Goal: Task Accomplishment & Management: Use online tool/utility

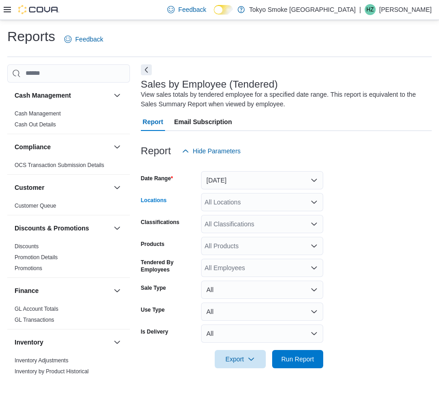
click at [237, 195] on div "All Locations" at bounding box center [262, 202] width 122 height 18
type input "*****"
click at [255, 216] on span "Eglinton Town Centre" at bounding box center [258, 217] width 67 height 9
click at [412, 280] on form "Date Range Yesterday Locations Eglinton Town Centre Classifications All Classif…" at bounding box center [286, 264] width 291 height 208
click at [302, 354] on span "Run Report" at bounding box center [297, 358] width 33 height 9
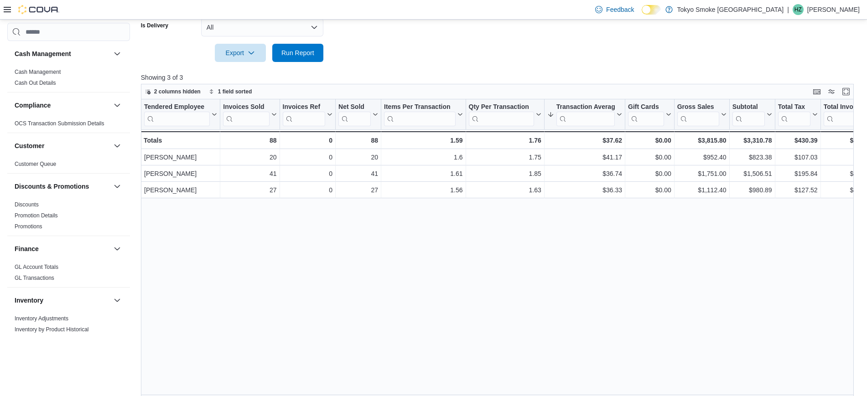
scroll to position [308, 0]
